Goal: Task Accomplishment & Management: Manage account settings

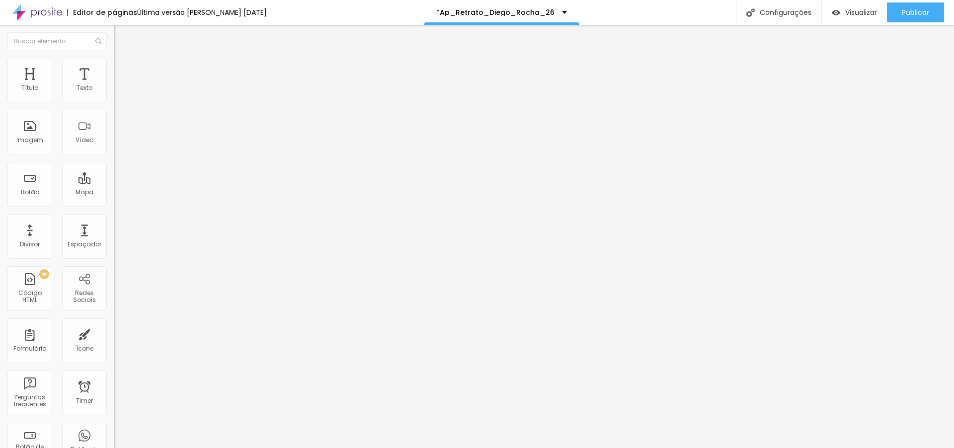
click at [114, 85] on span "Trocar imagem" at bounding box center [141, 81] width 54 height 8
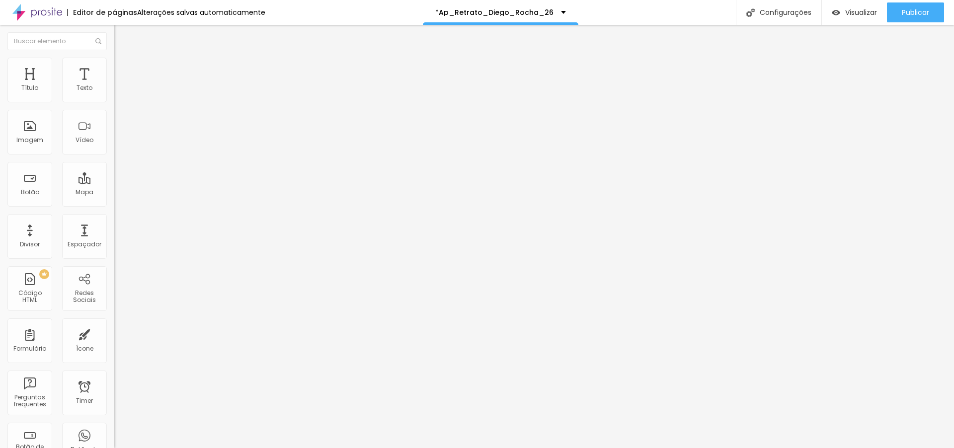
click at [114, 85] on span "Trocar imagem" at bounding box center [141, 81] width 54 height 8
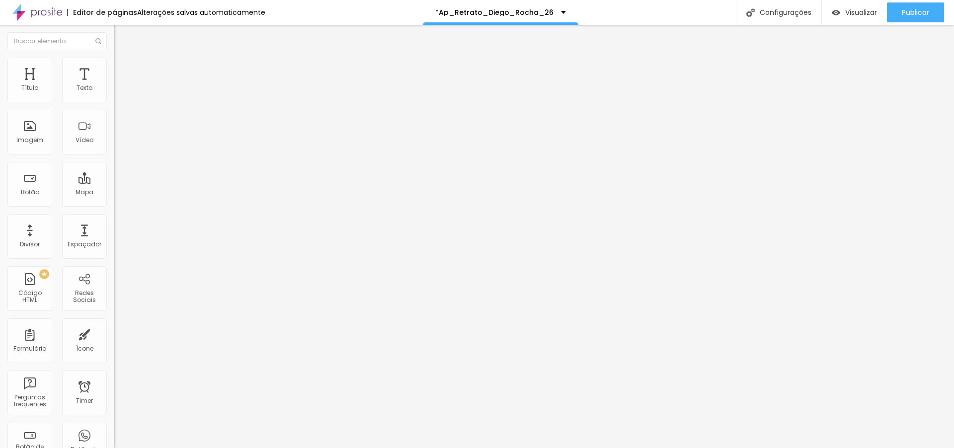
scroll to position [712, 0]
click at [917, 6] on div "Publicar" at bounding box center [915, 12] width 27 height 20
click at [114, 85] on span "Trocar imagem" at bounding box center [141, 81] width 54 height 8
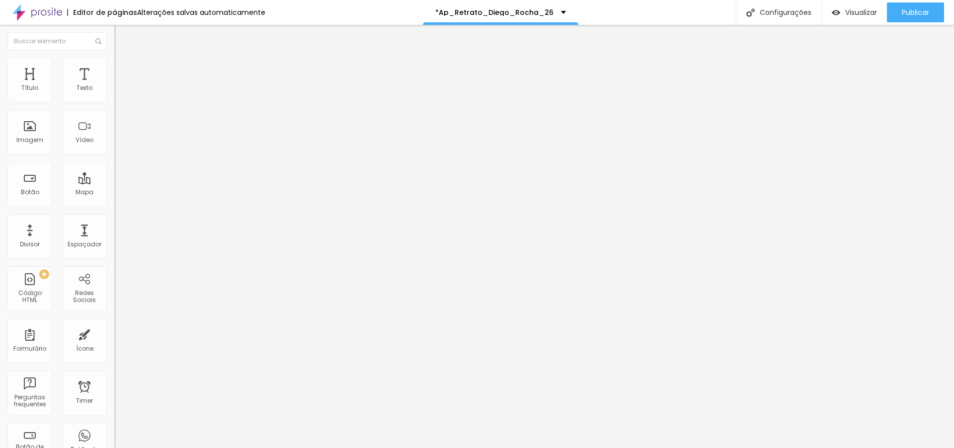
click at [114, 68] on li "Avançado" at bounding box center [171, 73] width 114 height 10
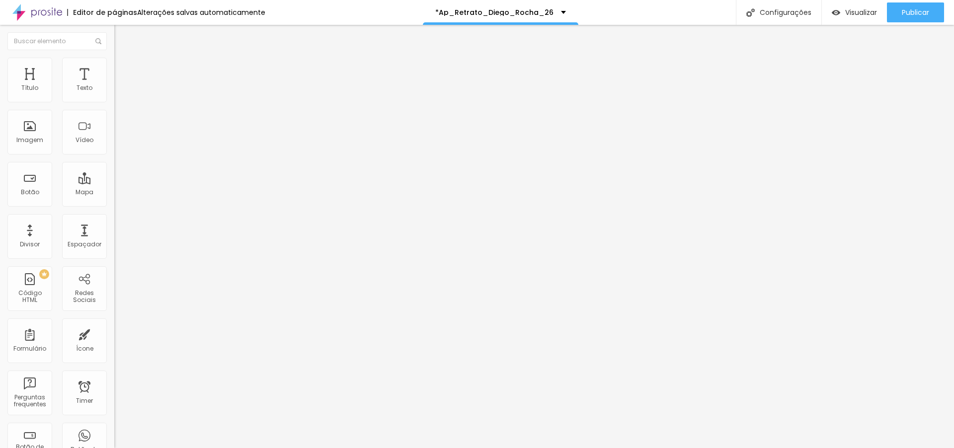
click at [114, 156] on span "Original" at bounding box center [126, 151] width 24 height 8
click at [114, 167] on span "Padrão" at bounding box center [125, 163] width 22 height 8
click at [114, 183] on span "Original" at bounding box center [126, 178] width 24 height 8
click at [114, 85] on span "Trocar imagem" at bounding box center [141, 81] width 54 height 8
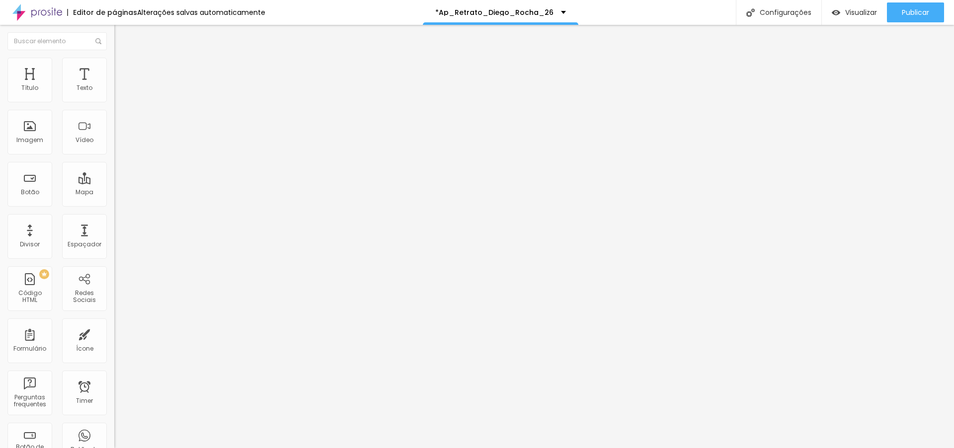
click at [919, 14] on span "Publicar" at bounding box center [915, 12] width 27 height 8
click at [868, 12] on span "Visualizar" at bounding box center [852, 12] width 32 height 8
click at [114, 85] on span "Trocar imagem" at bounding box center [141, 81] width 54 height 8
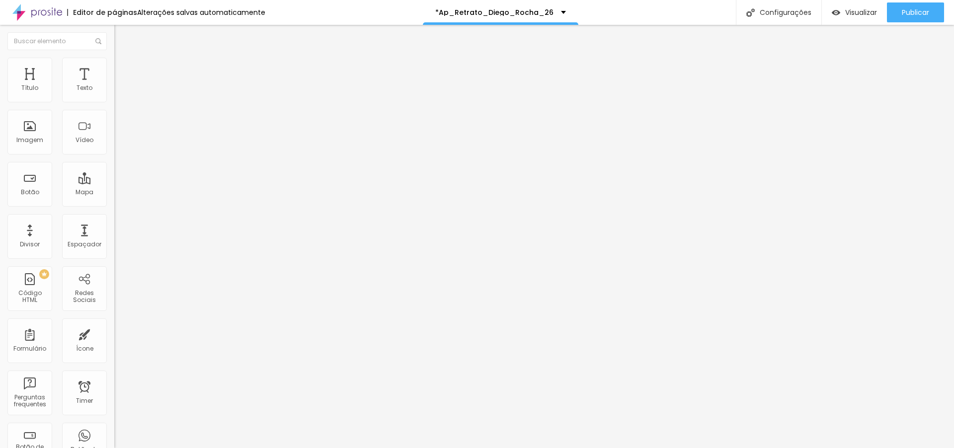
click at [942, 27] on div "Publicar alterações Clique para publicar as ultimas alterações reaizadas Visual…" at bounding box center [888, 58] width 109 height 62
click at [928, 9] on span "Publicar" at bounding box center [915, 12] width 27 height 8
click at [865, 16] on span "Visualizar" at bounding box center [852, 12] width 32 height 8
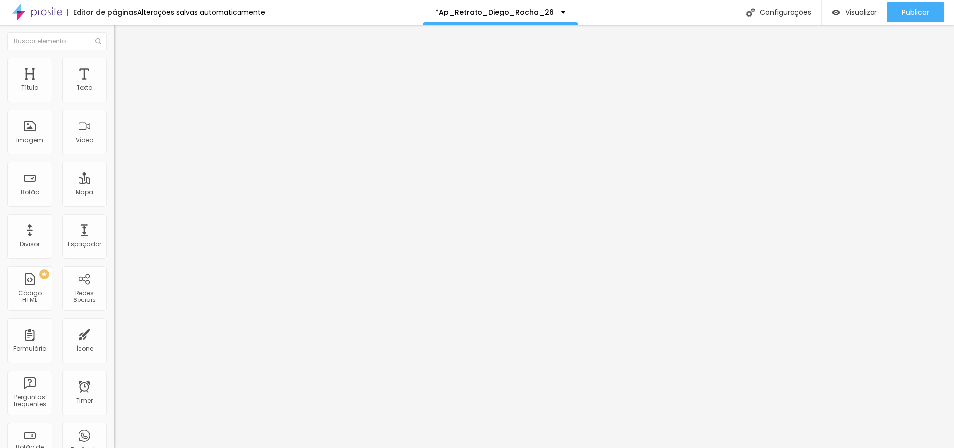
click at [114, 68] on img at bounding box center [118, 72] width 9 height 9
click at [123, 71] on span "Avançado" at bounding box center [139, 74] width 33 height 8
click at [114, 427] on div at bounding box center [171, 427] width 114 height 0
click at [114, 433] on div at bounding box center [171, 433] width 114 height 0
click at [114, 439] on div at bounding box center [171, 439] width 114 height 0
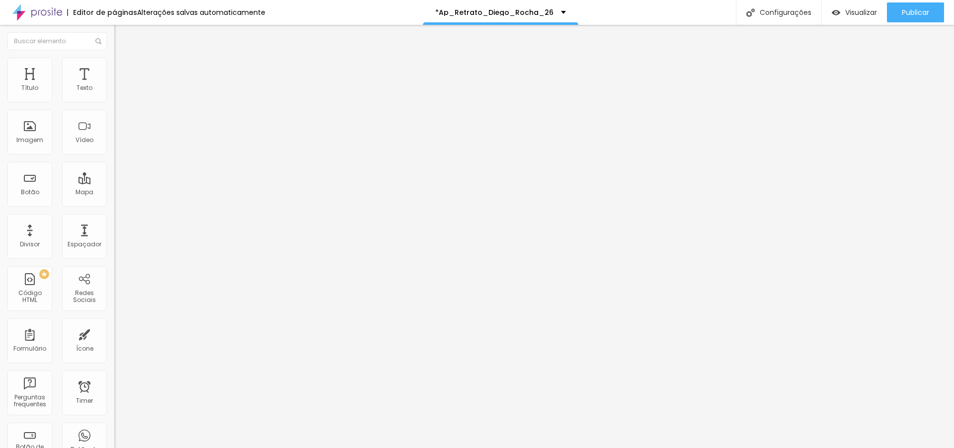
click at [114, 68] on li "Avançado" at bounding box center [171, 73] width 114 height 10
click at [114, 58] on li "Estilo" at bounding box center [171, 63] width 114 height 10
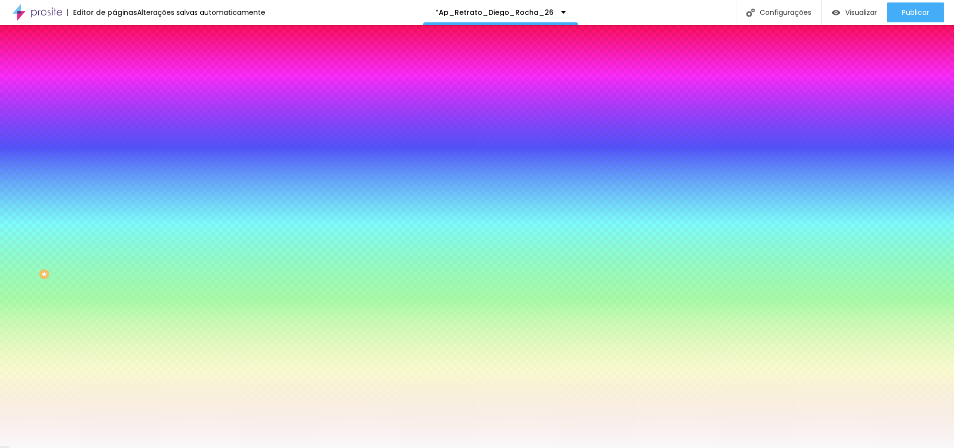
click at [114, 68] on img at bounding box center [118, 72] width 9 height 9
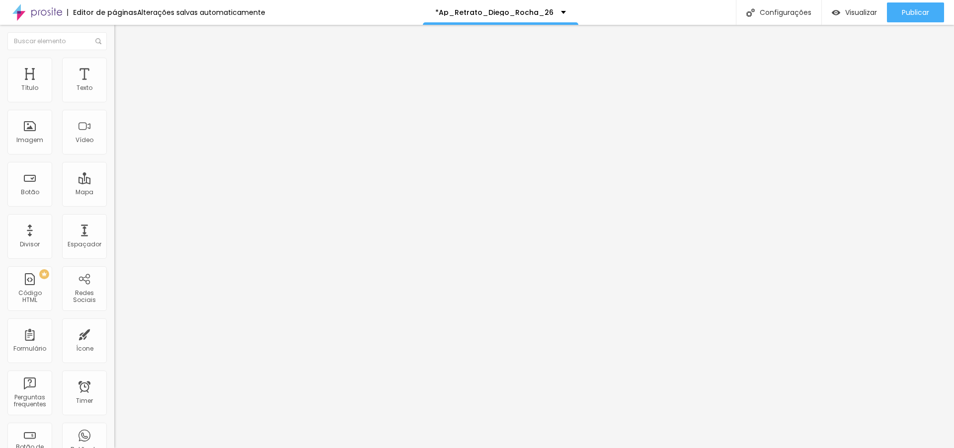
click at [114, 68] on li "Avançado" at bounding box center [171, 73] width 114 height 10
click at [919, 11] on span "Publicar" at bounding box center [915, 12] width 27 height 8
click at [859, 11] on span "Visualizar" at bounding box center [852, 12] width 32 height 8
click at [903, 6] on div "Publicar" at bounding box center [915, 12] width 27 height 20
click at [867, 13] on span "Visualizar" at bounding box center [852, 12] width 32 height 8
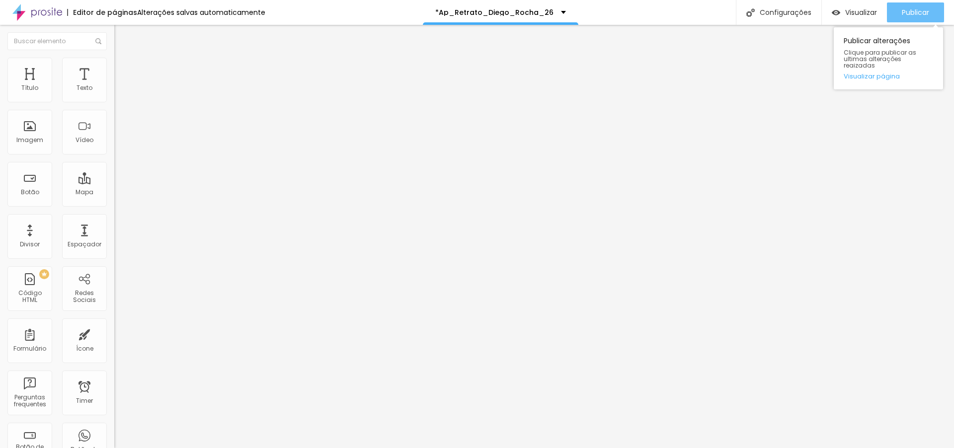
click at [920, 6] on div "Publicar" at bounding box center [915, 12] width 27 height 20
